Goal: Task Accomplishment & Management: Complete application form

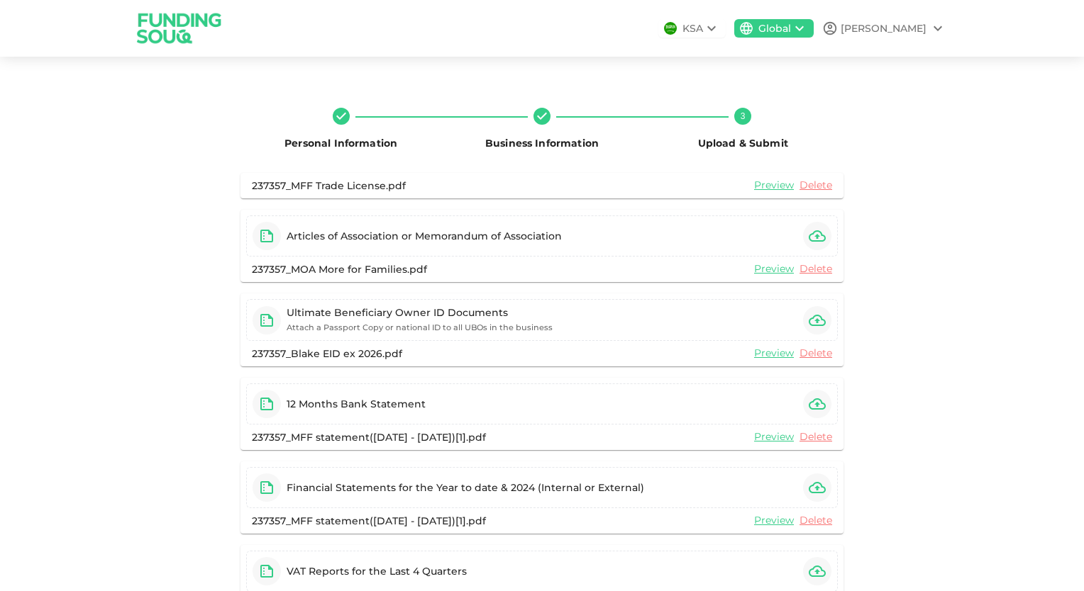
scroll to position [113, 0]
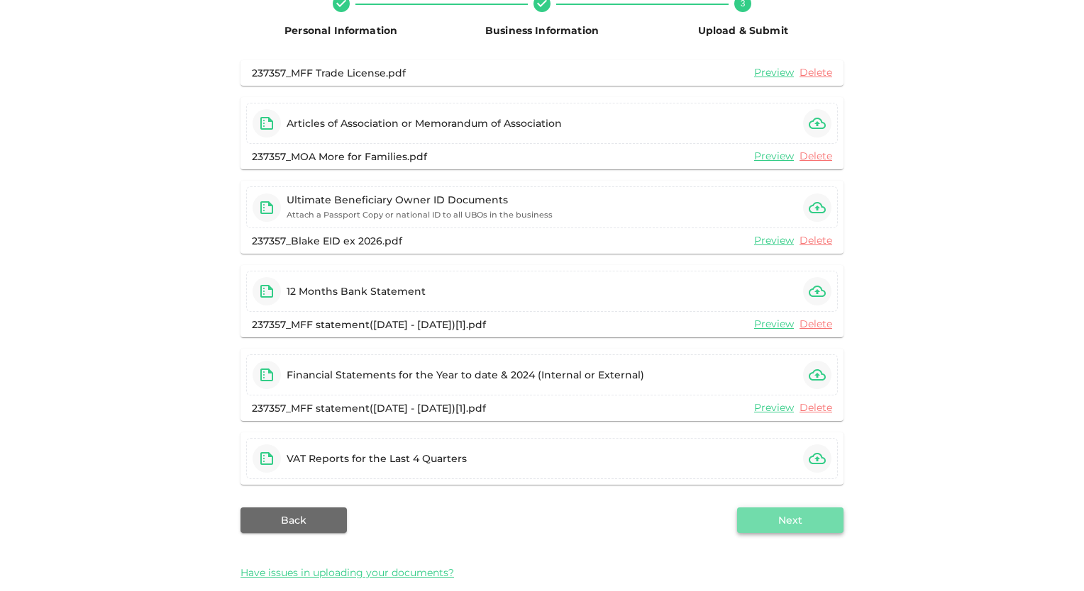
click at [773, 517] on button "Next" at bounding box center [790, 521] width 106 height 26
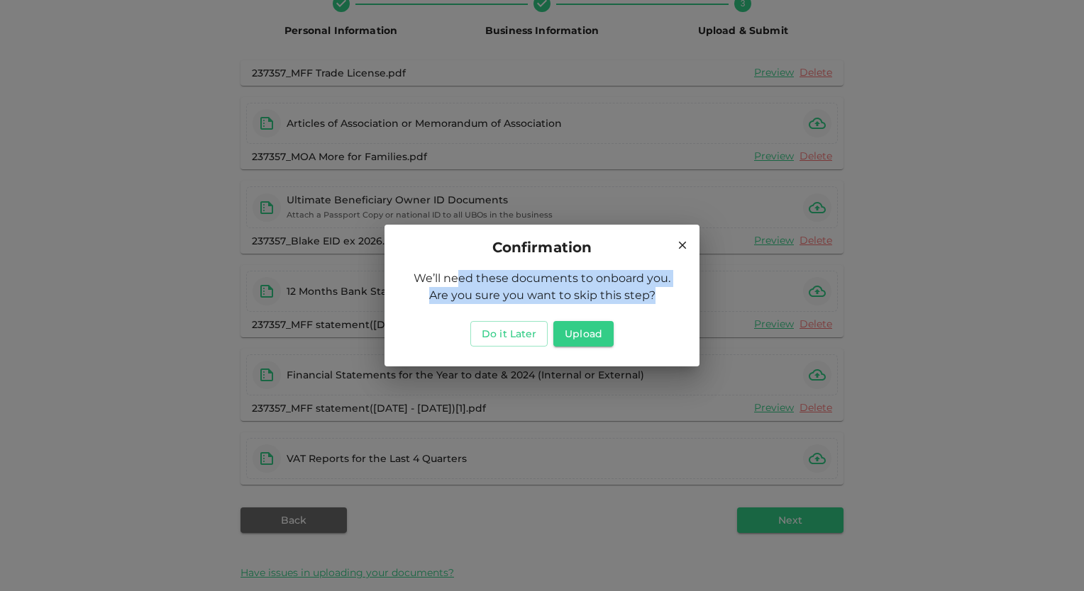
drag, startPoint x: 458, startPoint y: 285, endPoint x: 660, endPoint y: 295, distance: 201.6
click at [660, 295] on div "We’ll need these documents to onboard you. Are you sure you want to skip this s…" at bounding box center [541, 287] width 281 height 34
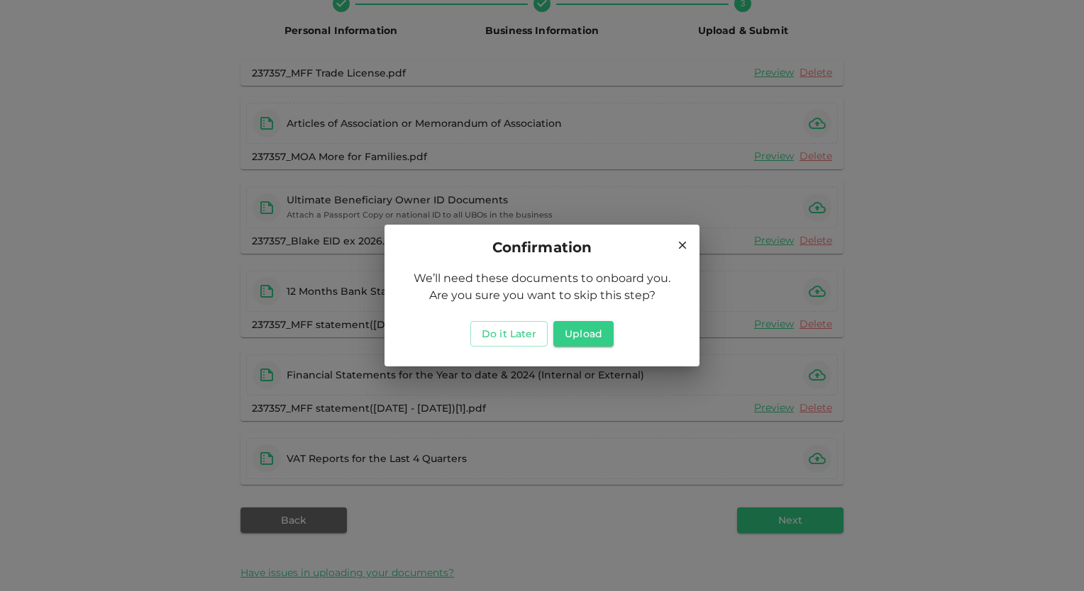
click at [480, 261] on h2 "Confirmation" at bounding box center [541, 247] width 315 height 45
click at [677, 246] on icon at bounding box center [682, 245] width 13 height 13
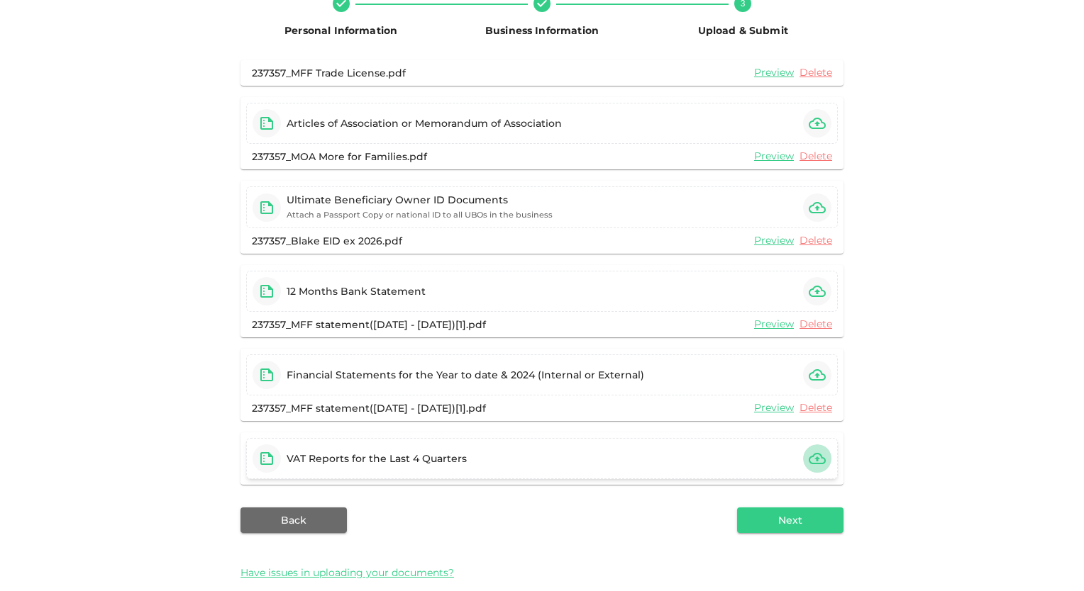
click at [803, 453] on button "button" at bounding box center [817, 459] width 28 height 28
click at [814, 464] on icon "button" at bounding box center [816, 458] width 17 height 17
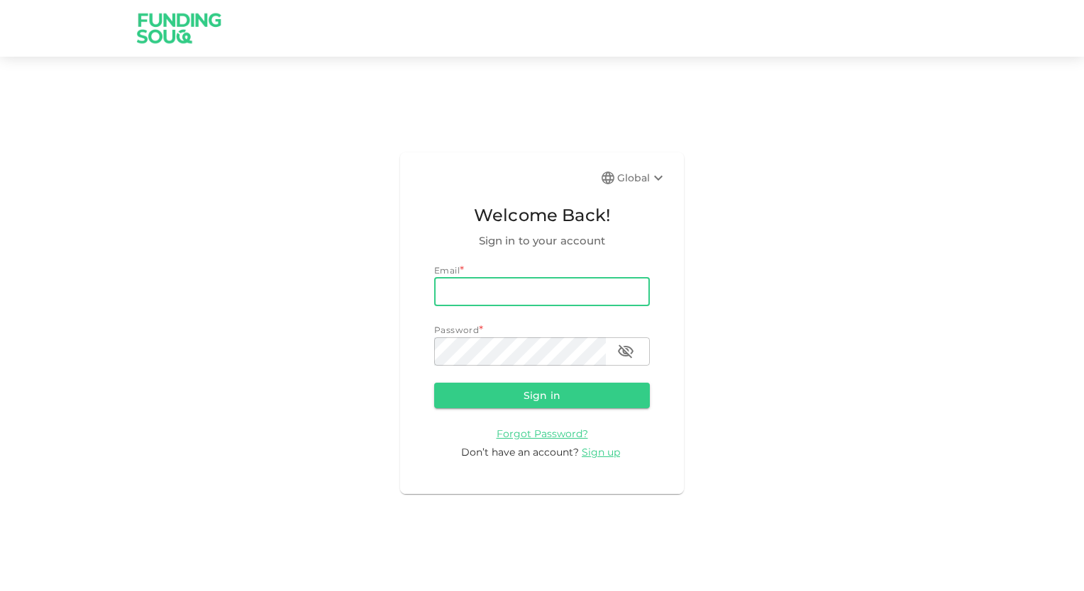
drag, startPoint x: 0, startPoint y: 0, endPoint x: 540, endPoint y: 288, distance: 612.3
click at [540, 288] on input "email" at bounding box center [542, 292] width 216 height 28
type input "blake@moreforfamilies.com"
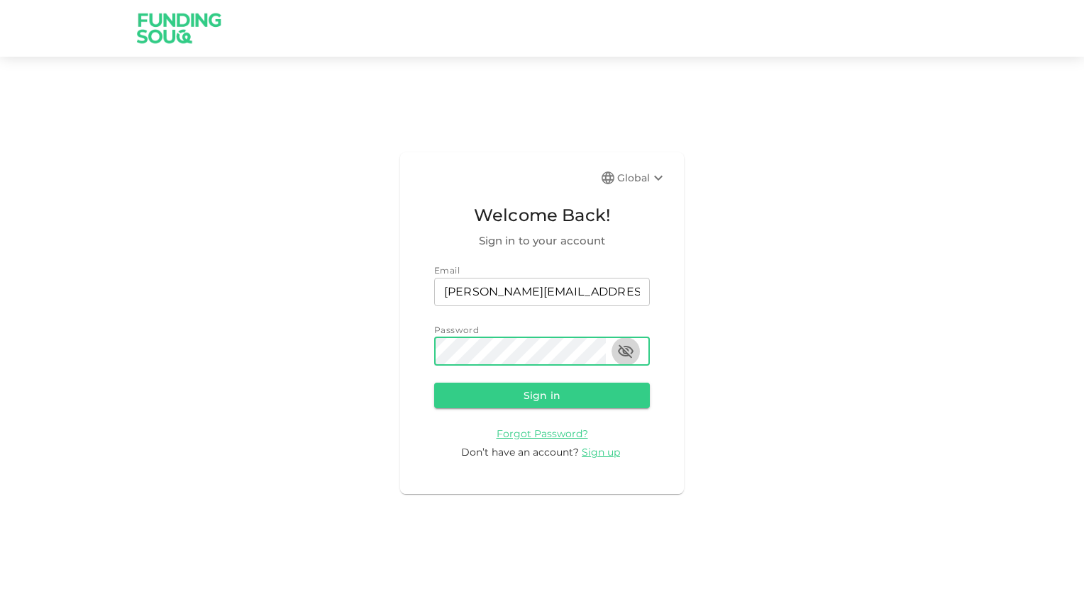
click at [629, 356] on icon "button" at bounding box center [626, 351] width 16 height 13
click at [586, 395] on button "Sign in" at bounding box center [542, 396] width 216 height 26
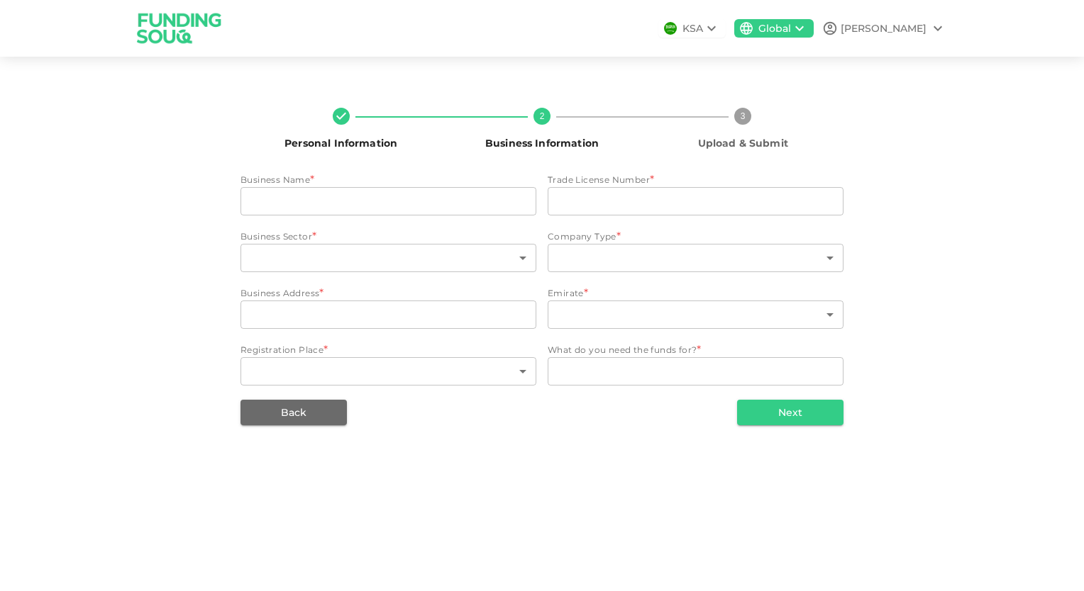
type input "More For Families FZ-LLC"
type input "47009023"
type input "117"
type input "2"
type input "FDRK5970 Compass Building, Al Shohada Road, AL Hamra Industrial Zone-FZ, Ras Al…"
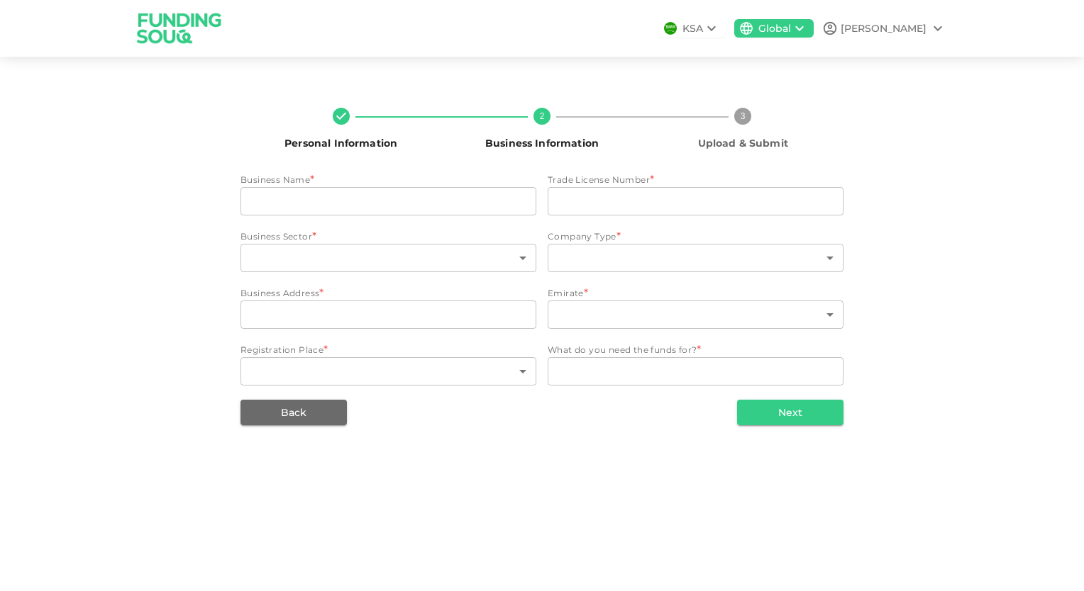
type input "5"
type input "57"
type textarea "Business Growth, Investment in a Physical Space"
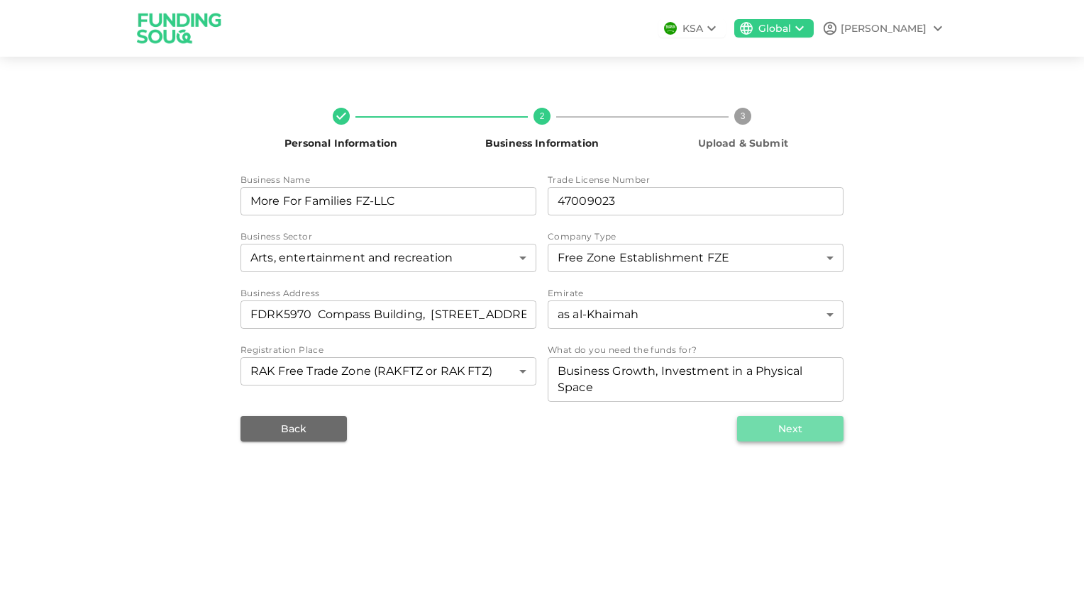
click at [829, 421] on button "Next" at bounding box center [790, 429] width 106 height 26
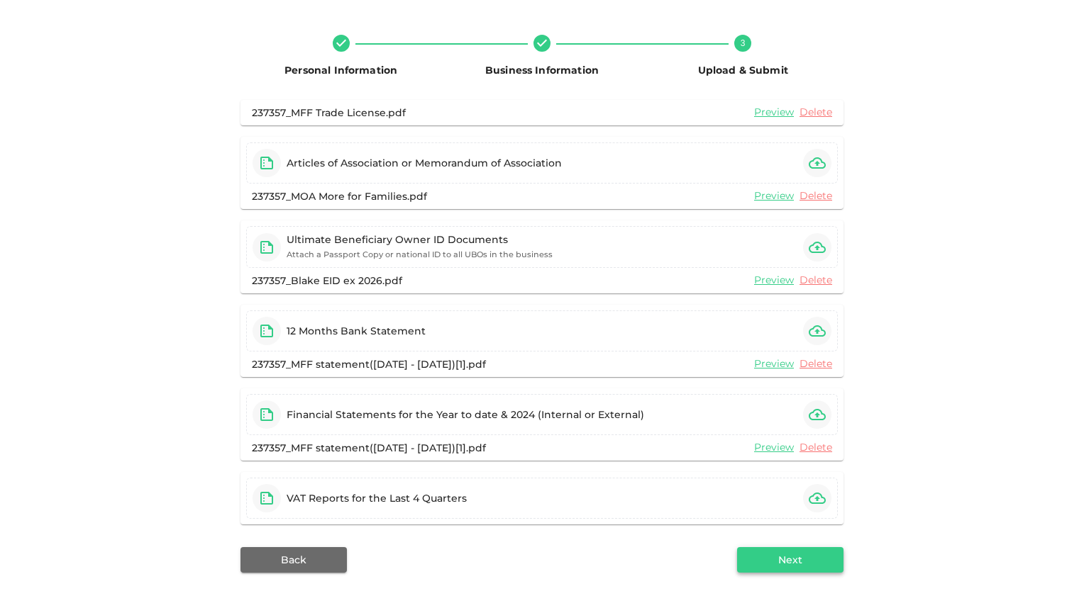
scroll to position [133, 0]
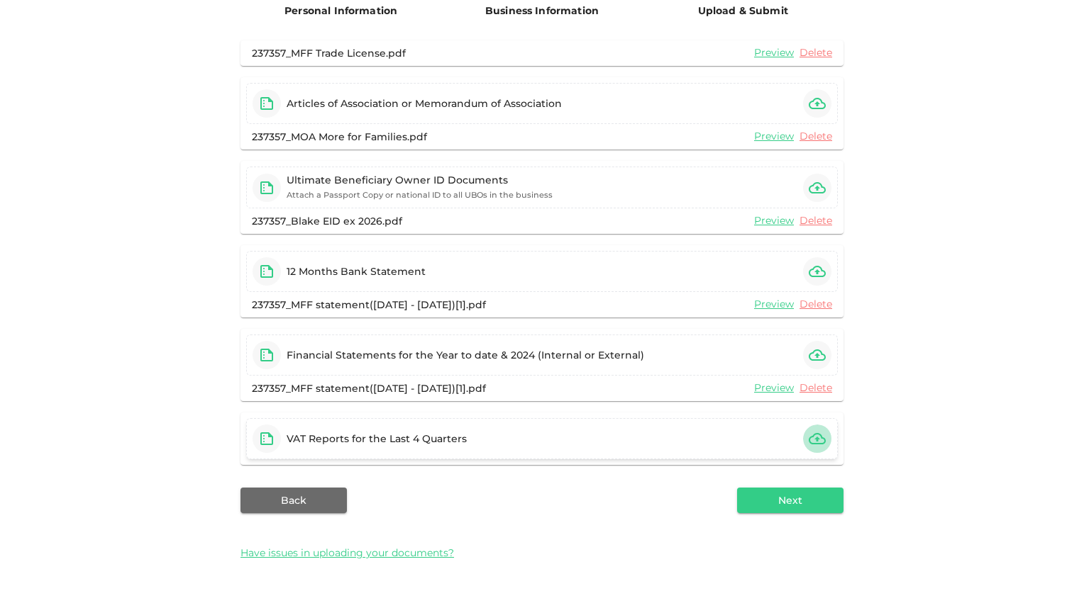
click at [814, 438] on icon "button" at bounding box center [816, 438] width 17 height 17
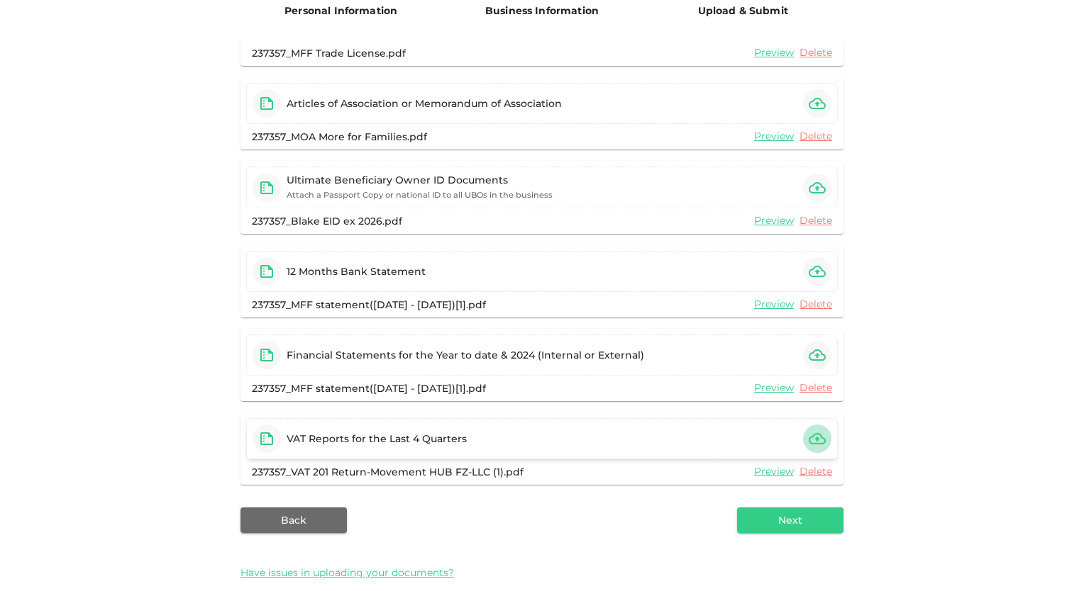
click at [813, 443] on icon "button" at bounding box center [816, 438] width 17 height 11
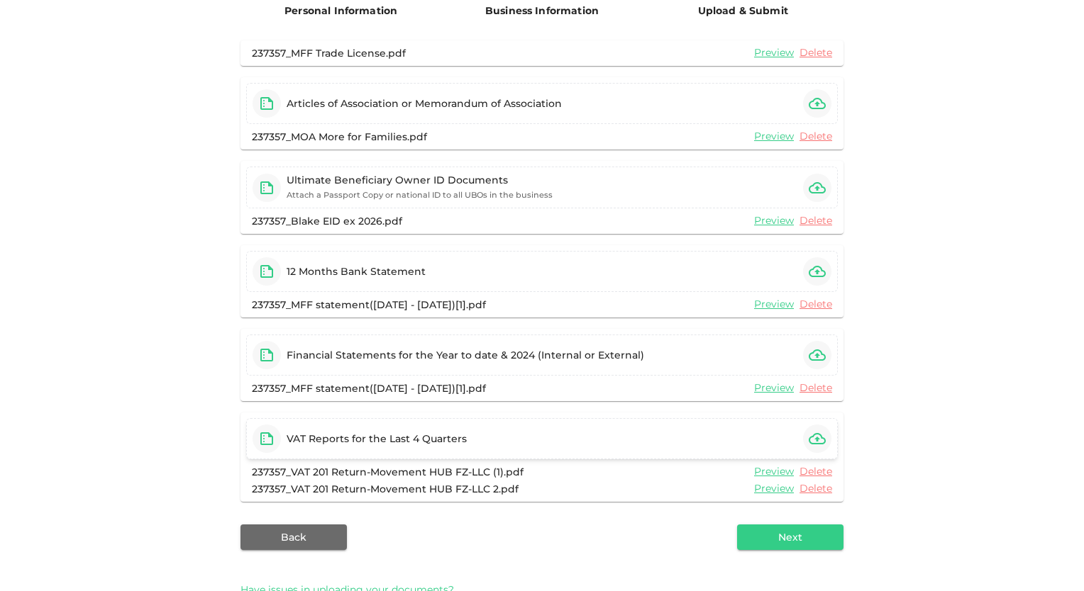
click at [820, 443] on icon "button" at bounding box center [816, 438] width 17 height 17
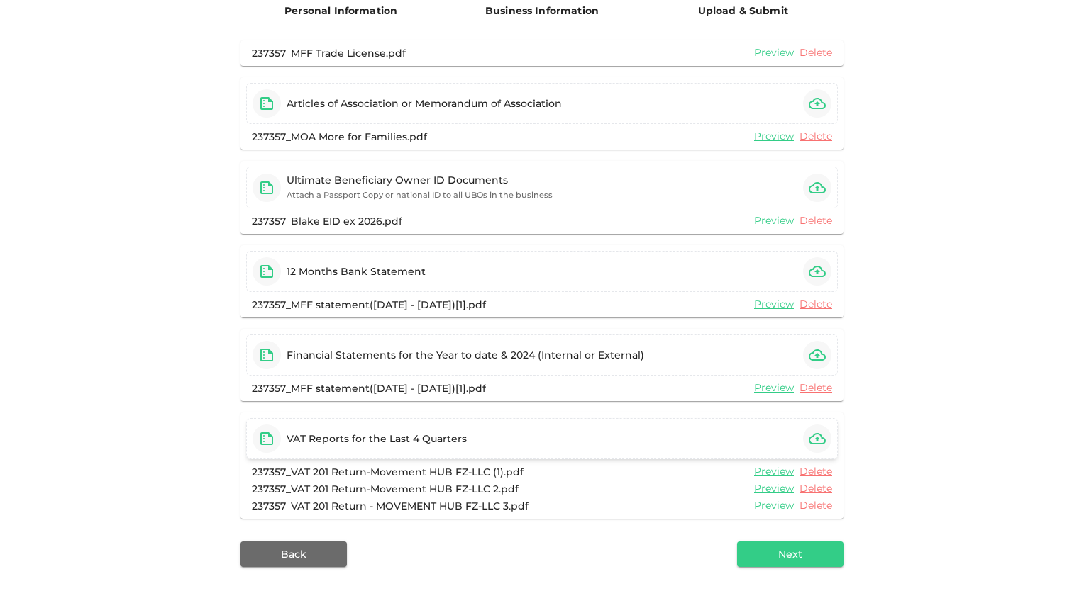
click at [813, 434] on icon "button" at bounding box center [816, 438] width 17 height 17
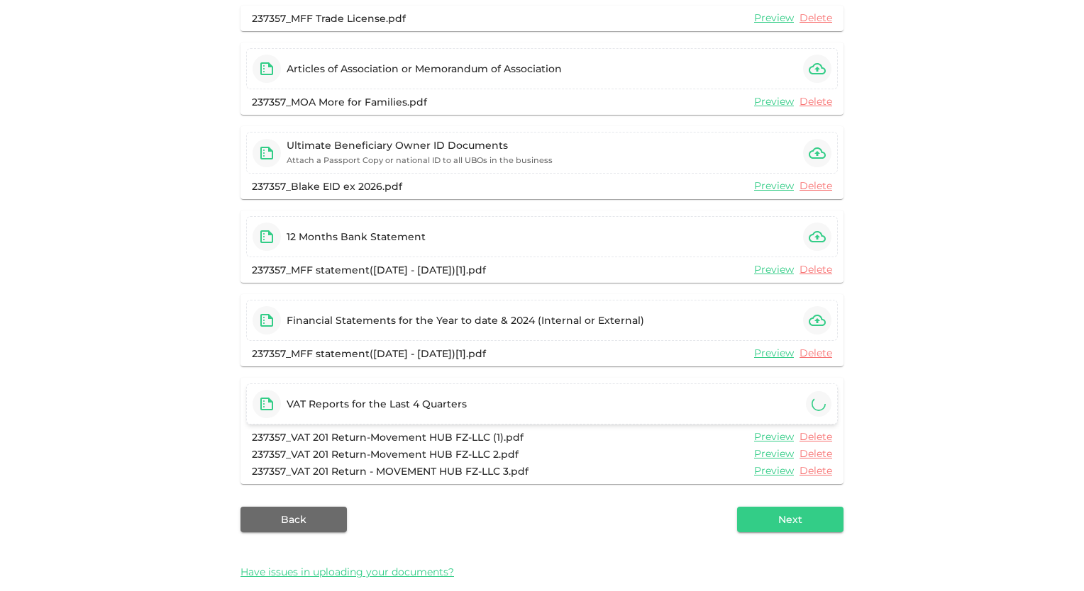
scroll to position [187, 0]
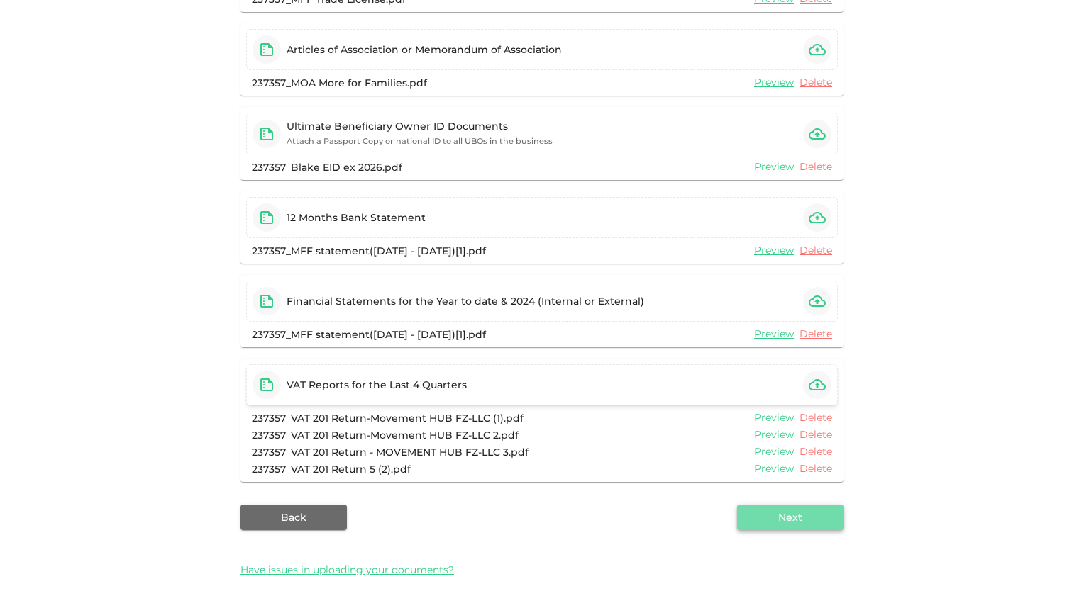
click at [772, 515] on button "Next" at bounding box center [790, 518] width 106 height 26
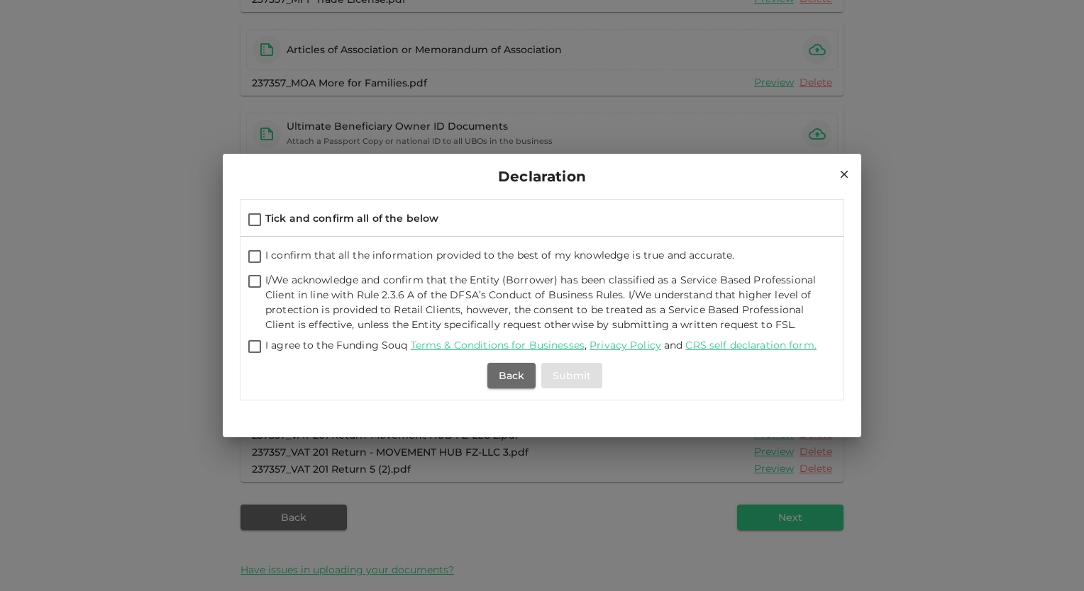
click at [250, 223] on input "Tick and confirm all of the below" at bounding box center [254, 220] width 21 height 19
checkbox input "true"
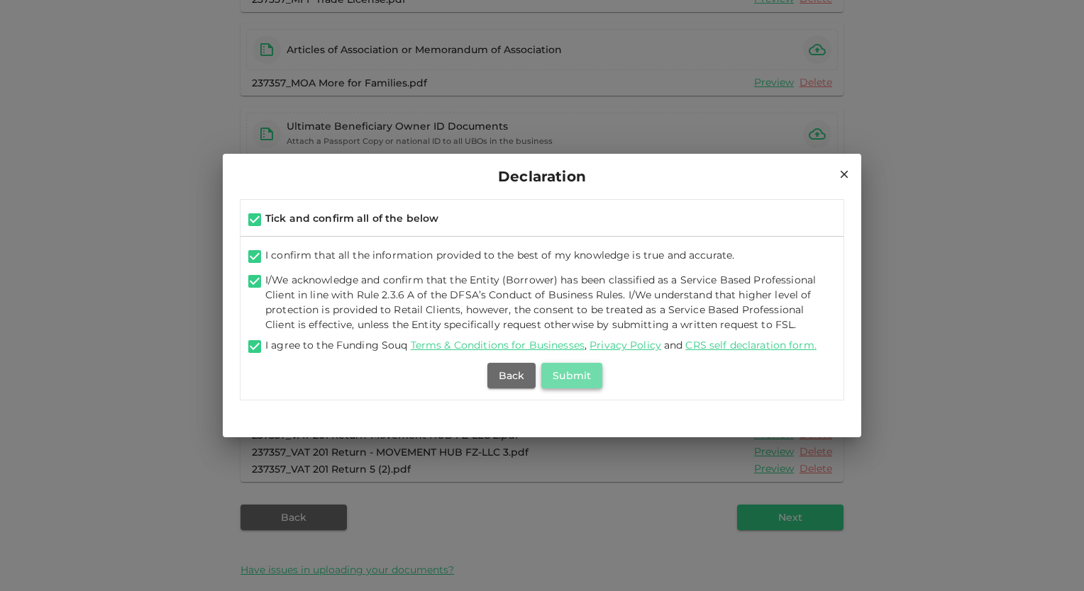
click at [596, 373] on button "Submit" at bounding box center [571, 376] width 61 height 26
